Goal: Navigation & Orientation: Find specific page/section

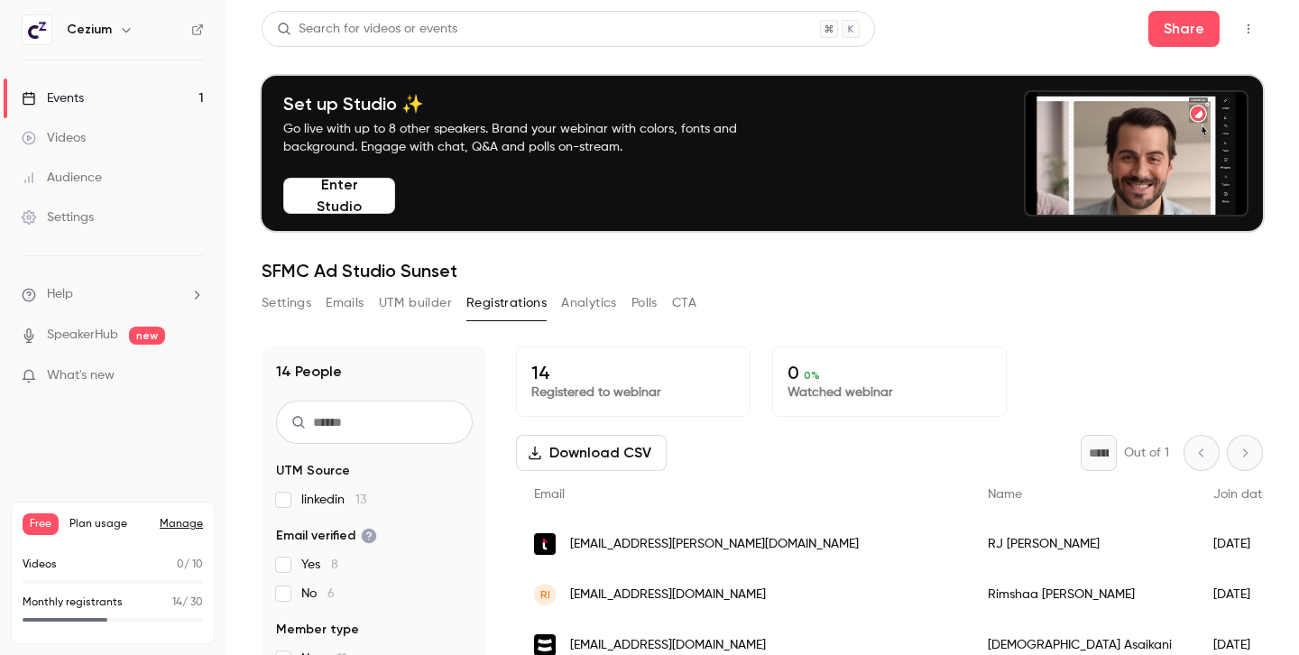
scroll to position [93, 0]
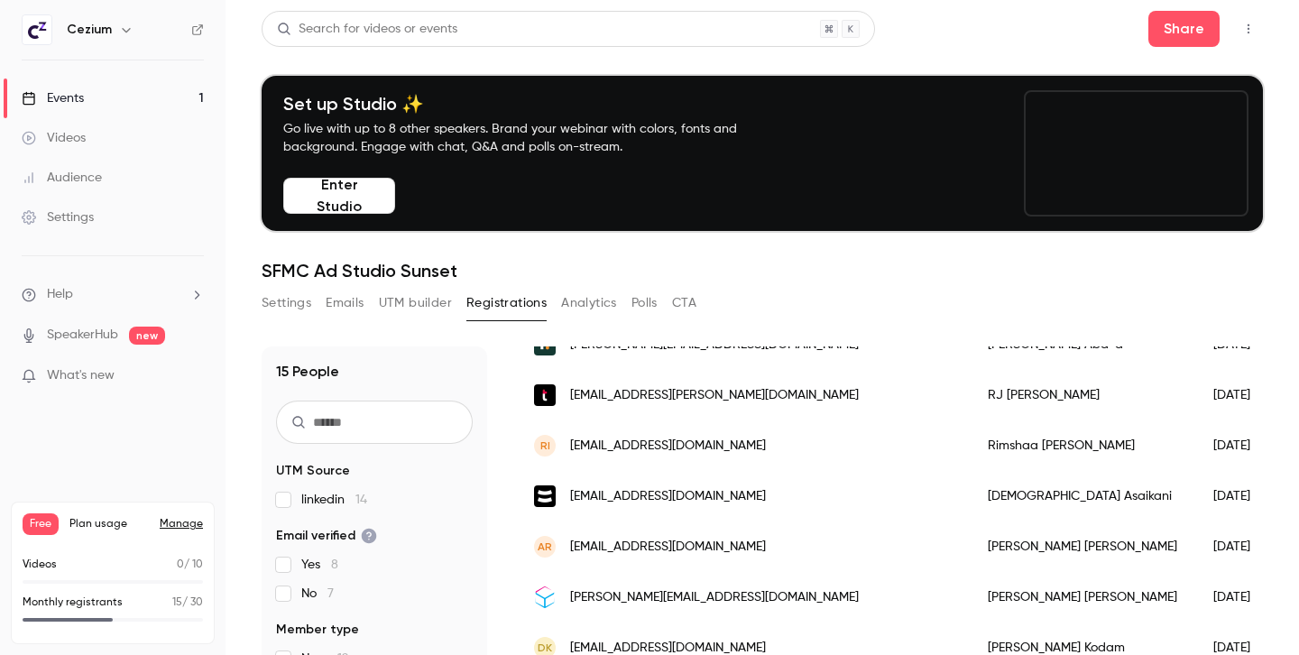
scroll to position [150, 0]
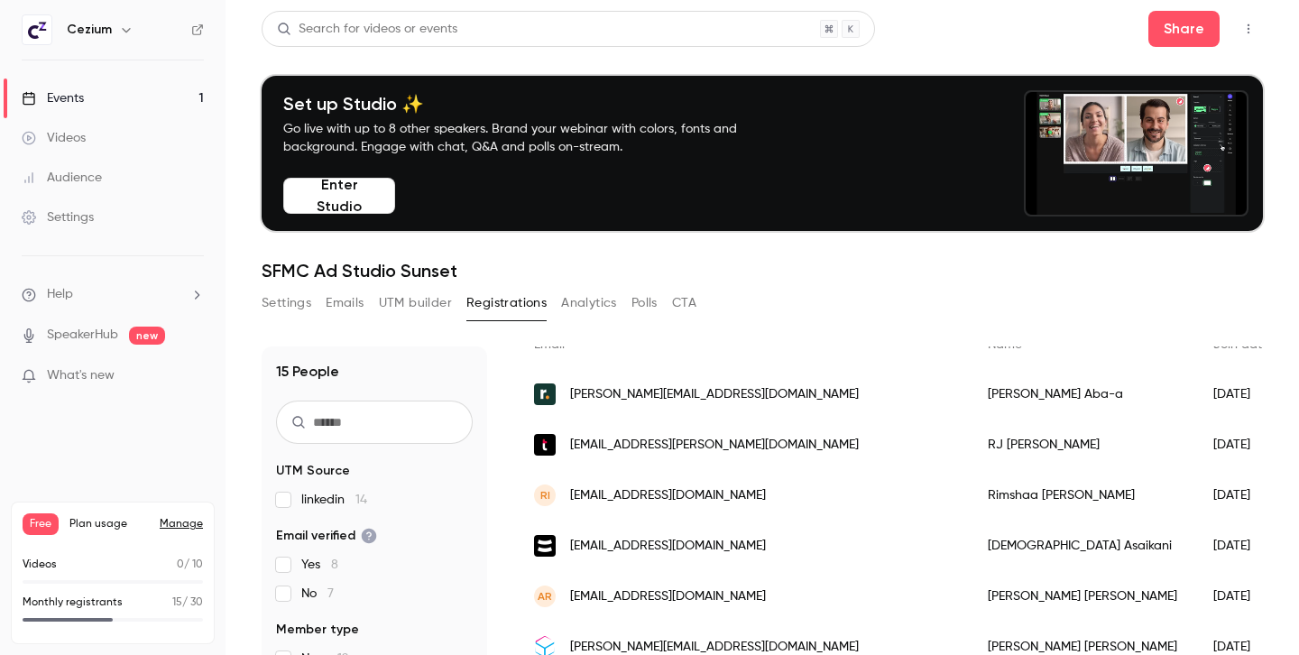
click at [83, 92] on div "Events" at bounding box center [53, 98] width 62 height 18
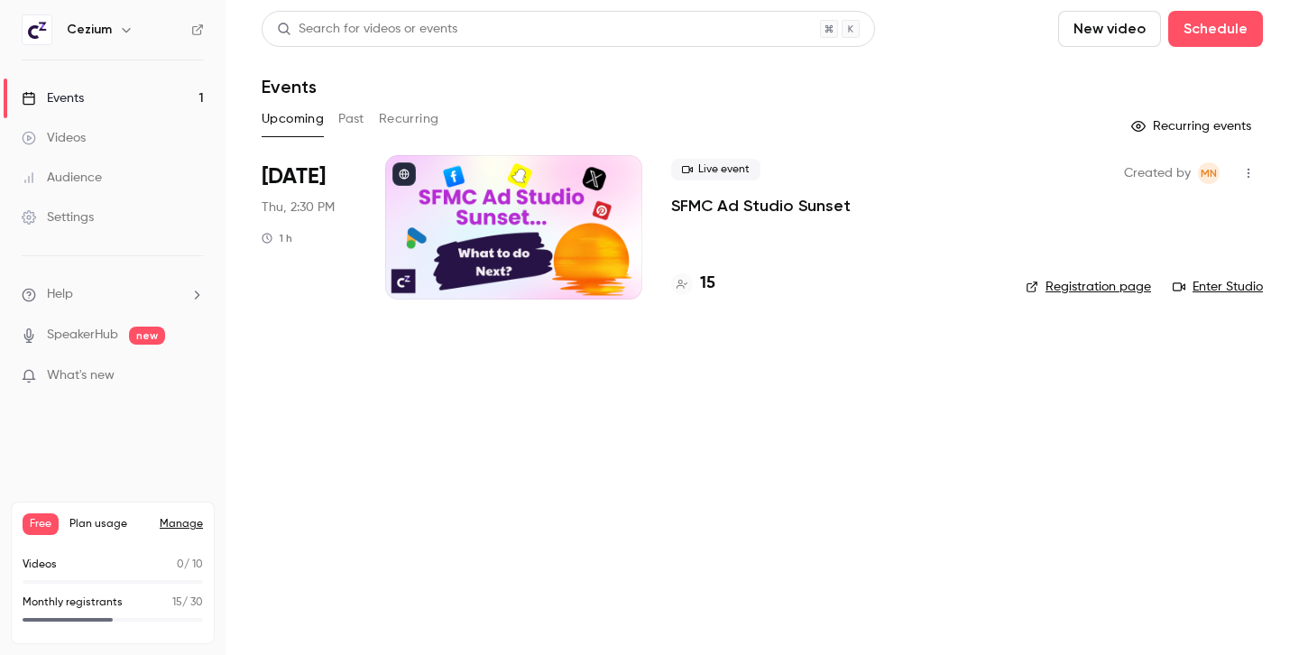
click at [1112, 289] on link "Registration page" at bounding box center [1088, 287] width 125 height 18
